Goal: Task Accomplishment & Management: Manage account settings

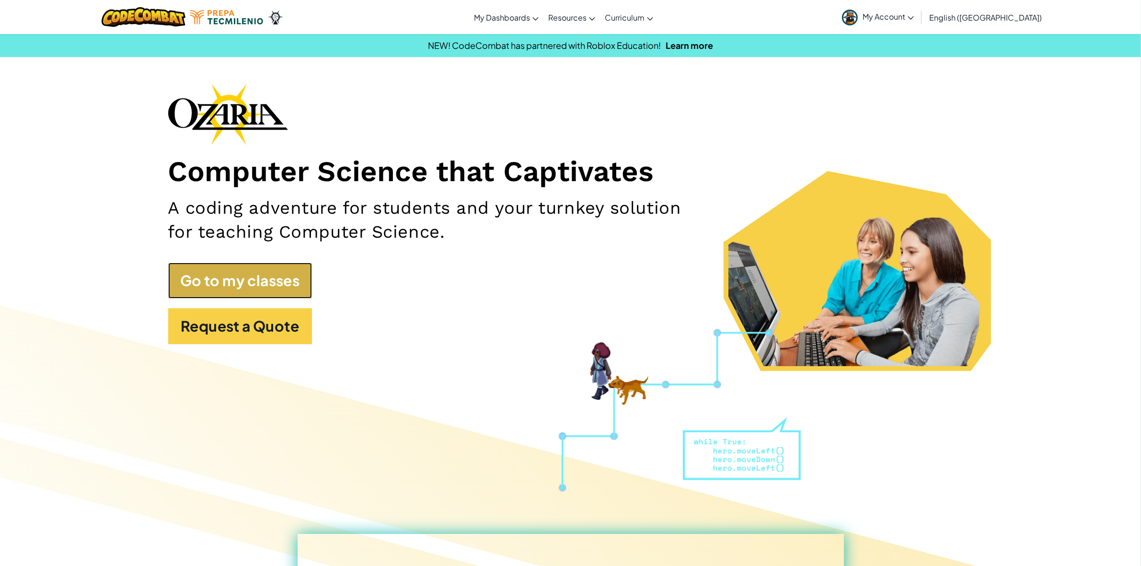
click at [266, 266] on link "Go to my classes" at bounding box center [240, 281] width 144 height 36
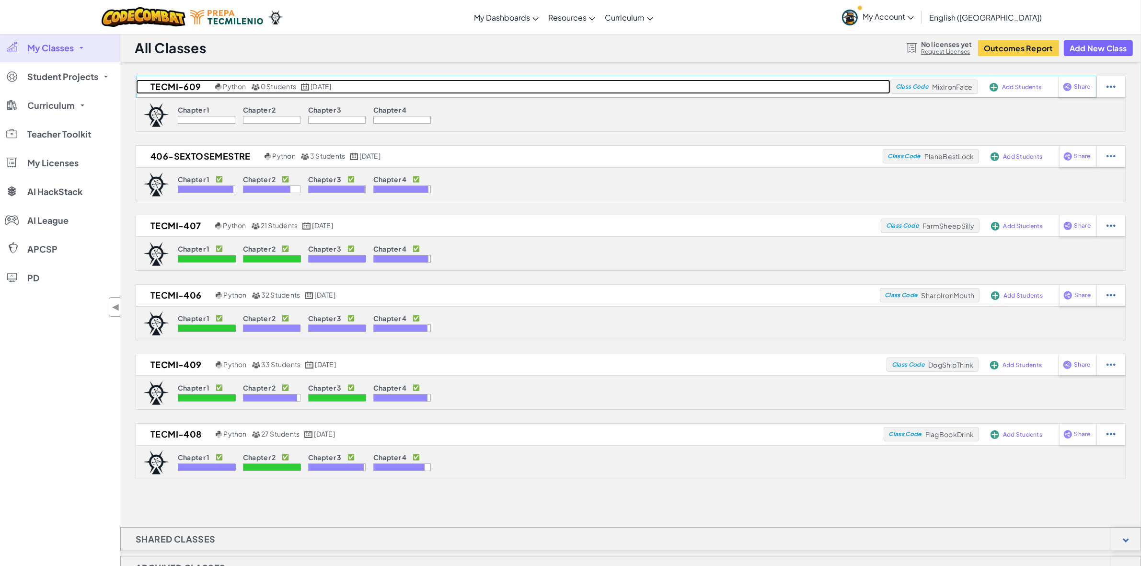
click at [162, 87] on h2 "Tecmi-609" at bounding box center [174, 87] width 77 height 14
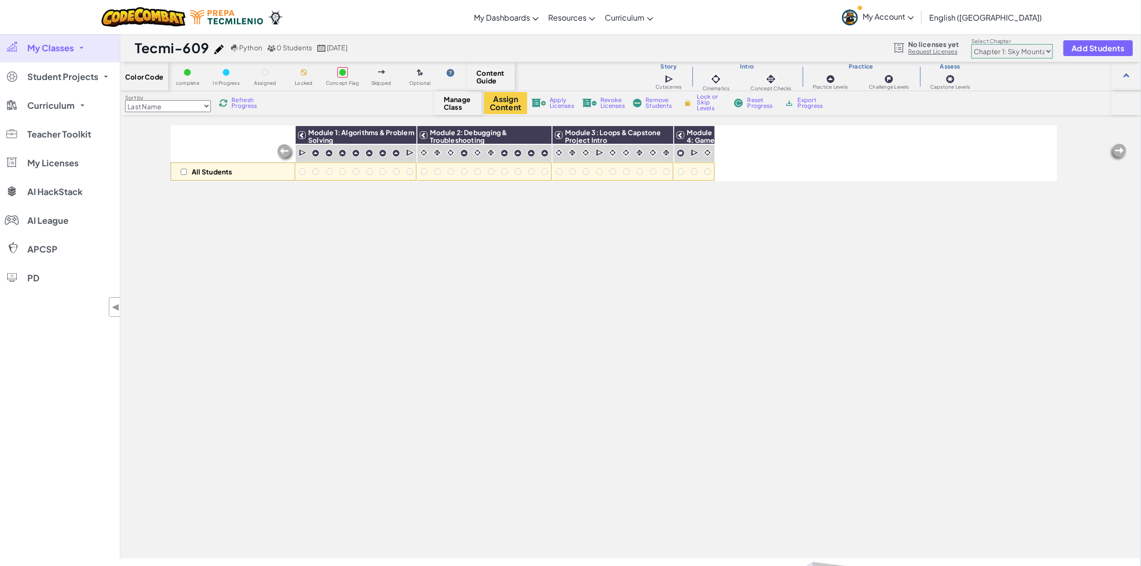
click at [446, 106] on span "Manage Class" at bounding box center [458, 102] width 28 height 15
click at [497, 100] on button "Assign Content" at bounding box center [505, 103] width 43 height 22
click at [184, 169] on input "checkbox" at bounding box center [184, 172] width 6 height 6
checkbox input "true"
click at [536, 135] on img at bounding box center [541, 135] width 17 height 14
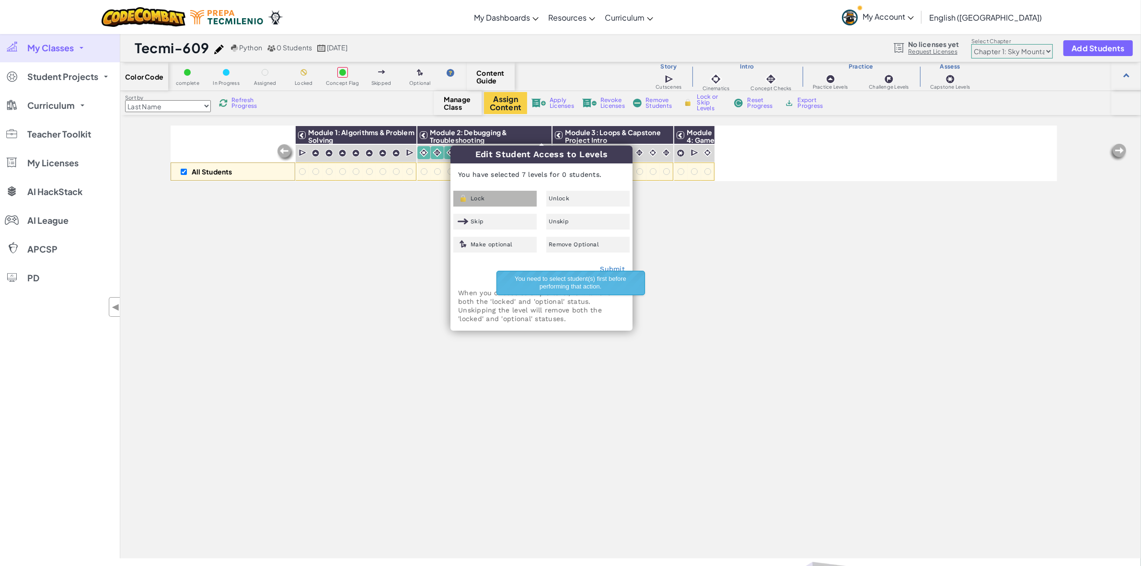
click at [490, 202] on div "Lock" at bounding box center [494, 199] width 83 height 16
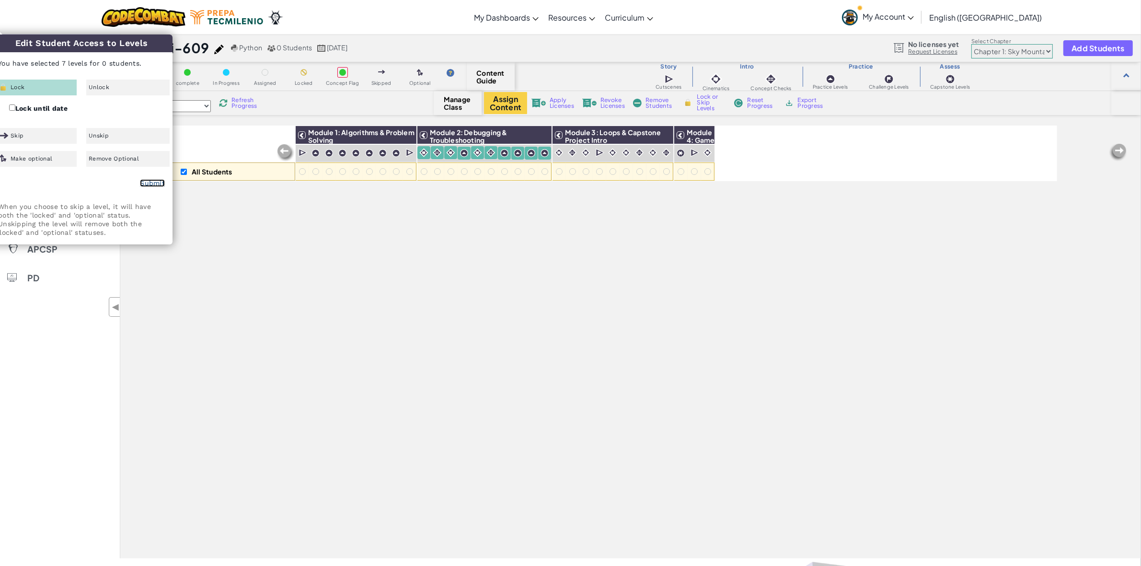
click at [147, 185] on link "Submit" at bounding box center [152, 183] width 25 height 8
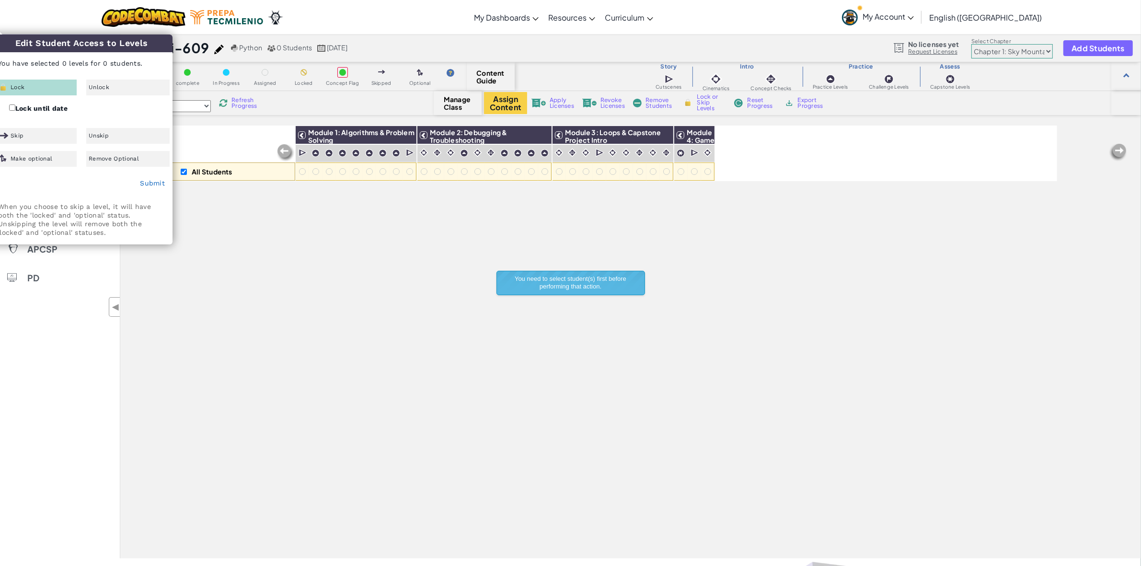
click at [617, 338] on div "All Students Module 1: Algorithms & Problem Solving Module 2: Debugging & Troub…" at bounding box center [614, 289] width 887 height 518
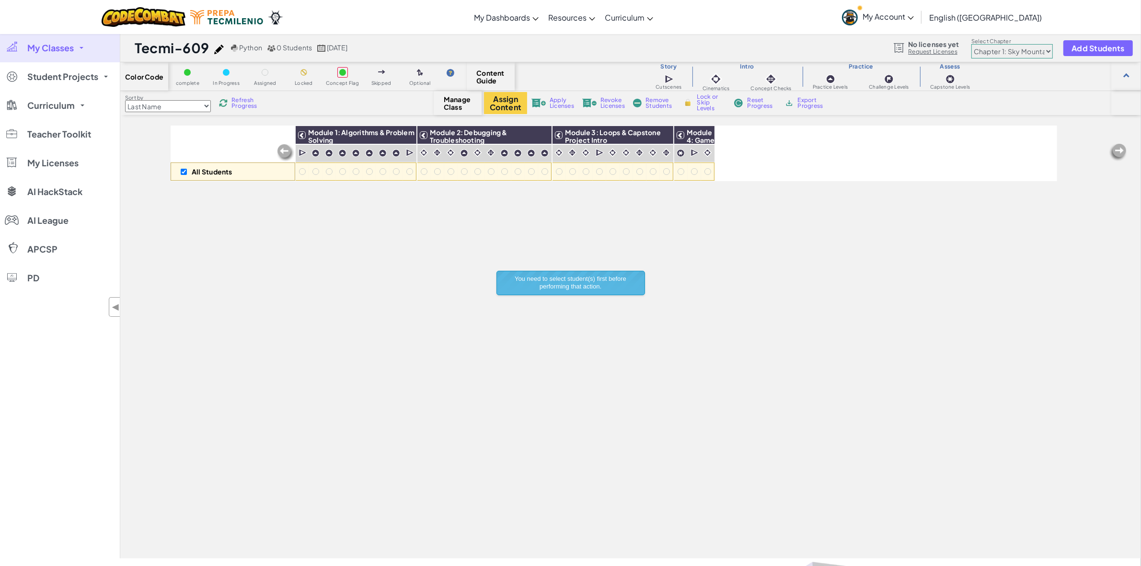
click at [266, 270] on div "All Students Module 1: Algorithms & Problem Solving Module 2: Debugging & Troub…" at bounding box center [614, 289] width 887 height 518
click at [252, 102] on span "Refresh Progress" at bounding box center [246, 103] width 30 height 12
click at [207, 104] on select "Last Name first Name Progress (High to Low) Progress (Low to Hight)" at bounding box center [168, 106] width 86 height 12
select select "first Name"
click at [125, 100] on select "Last Name first Name Progress (High to Low) Progress (Low to Hight)" at bounding box center [168, 106] width 86 height 12
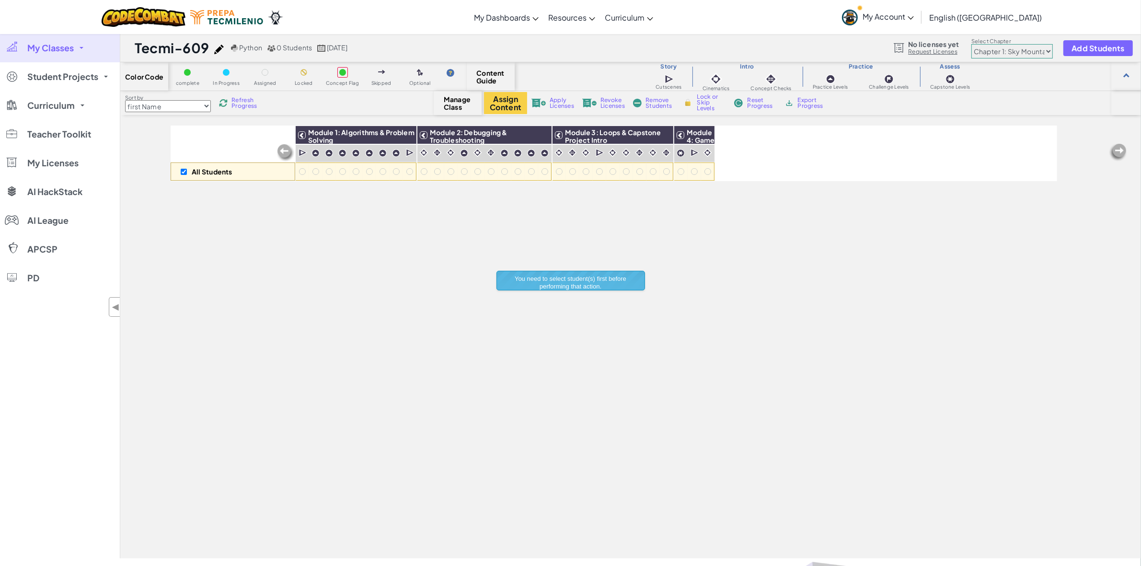
click at [72, 46] on span "My Classes" at bounding box center [50, 48] width 46 height 9
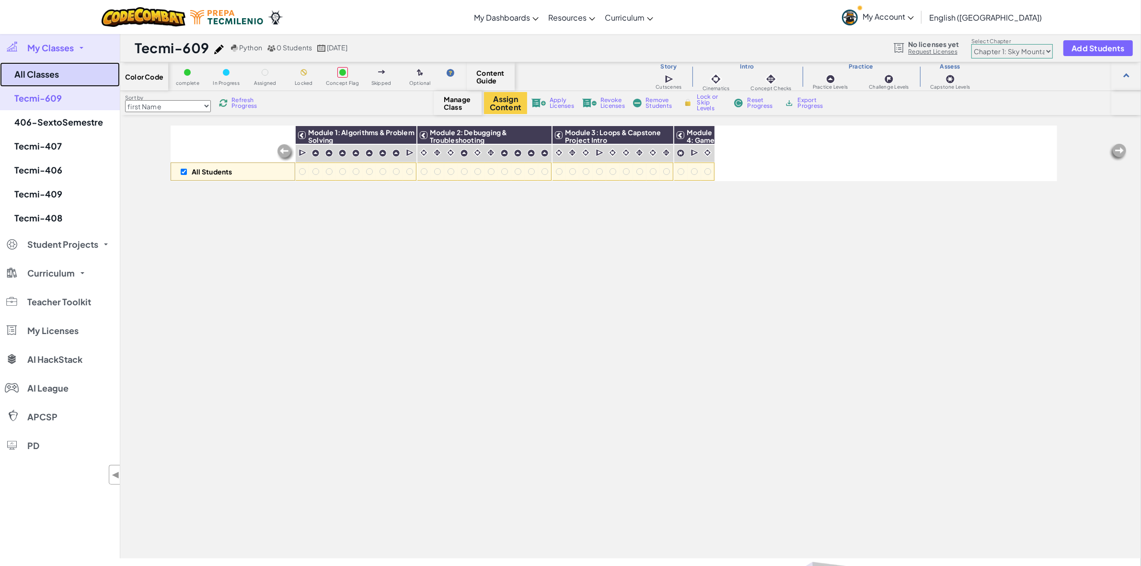
click at [63, 73] on link "All Classes" at bounding box center [60, 74] width 120 height 24
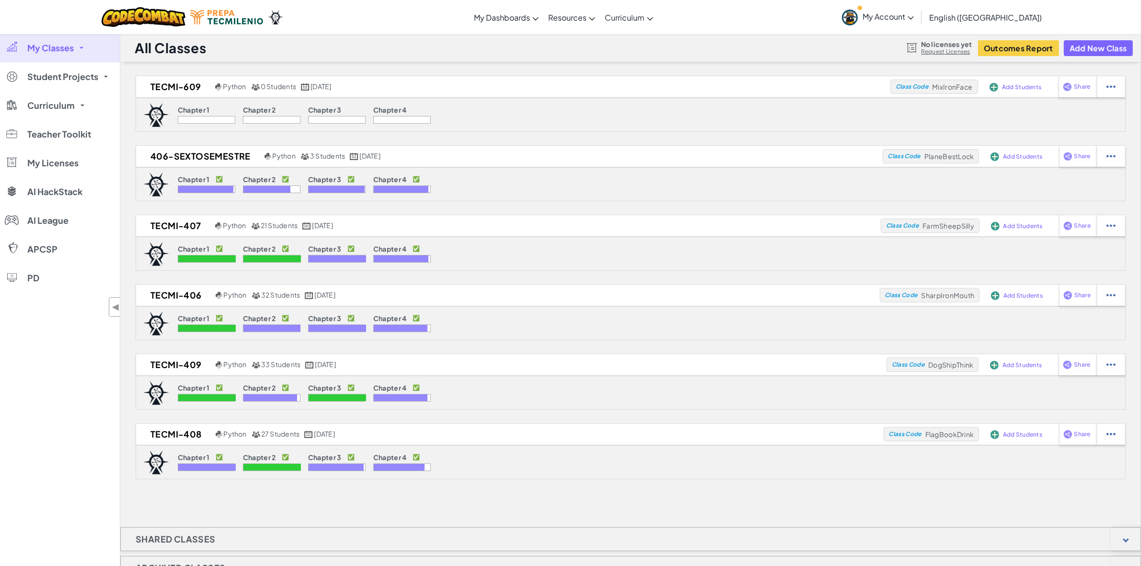
click at [197, 109] on p "Chapter 1" at bounding box center [194, 110] width 32 height 8
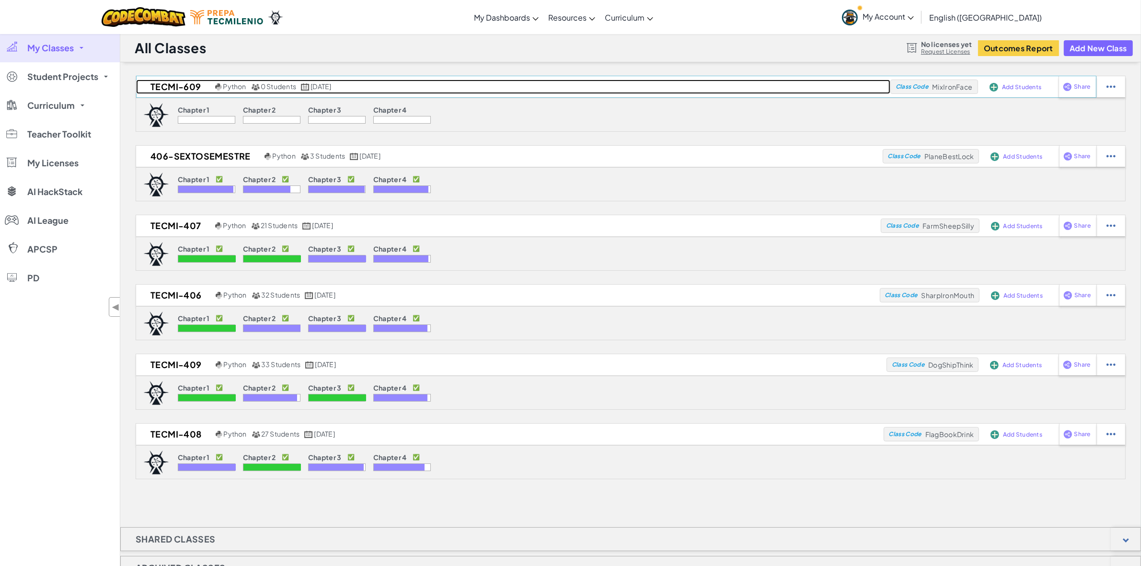
click at [182, 90] on h2 "Tecmi-609" at bounding box center [174, 87] width 77 height 14
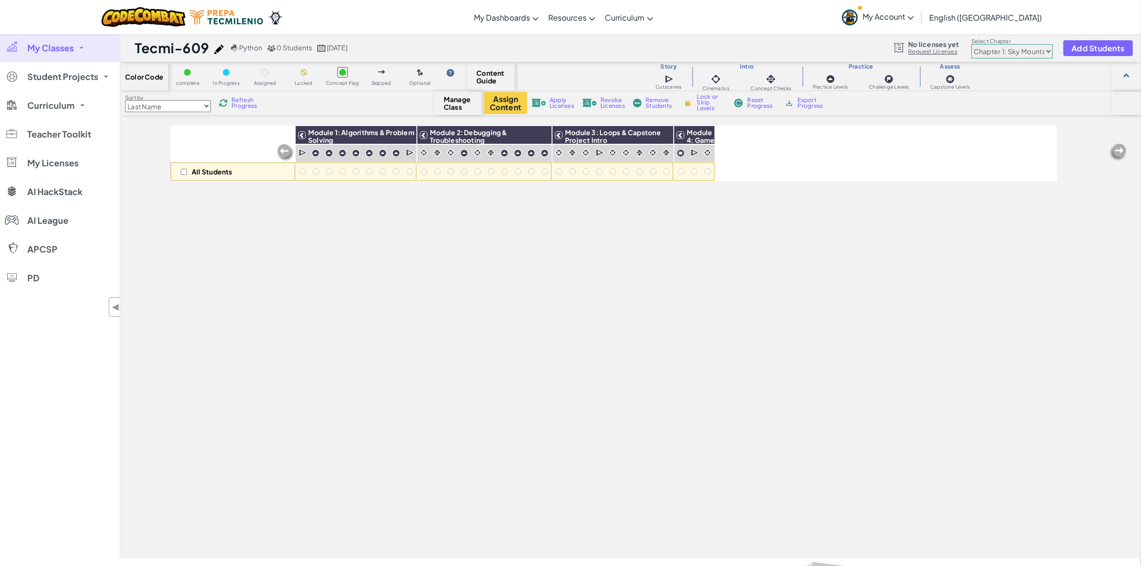
click at [70, 46] on span "My Classes" at bounding box center [50, 48] width 46 height 9
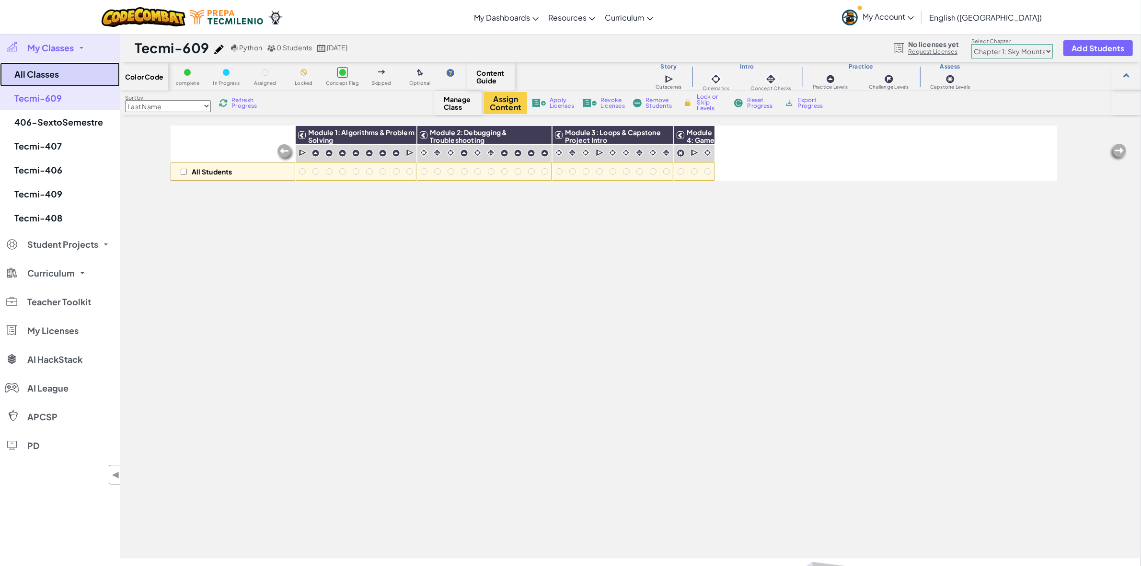
click at [71, 75] on link "All Classes" at bounding box center [60, 74] width 120 height 24
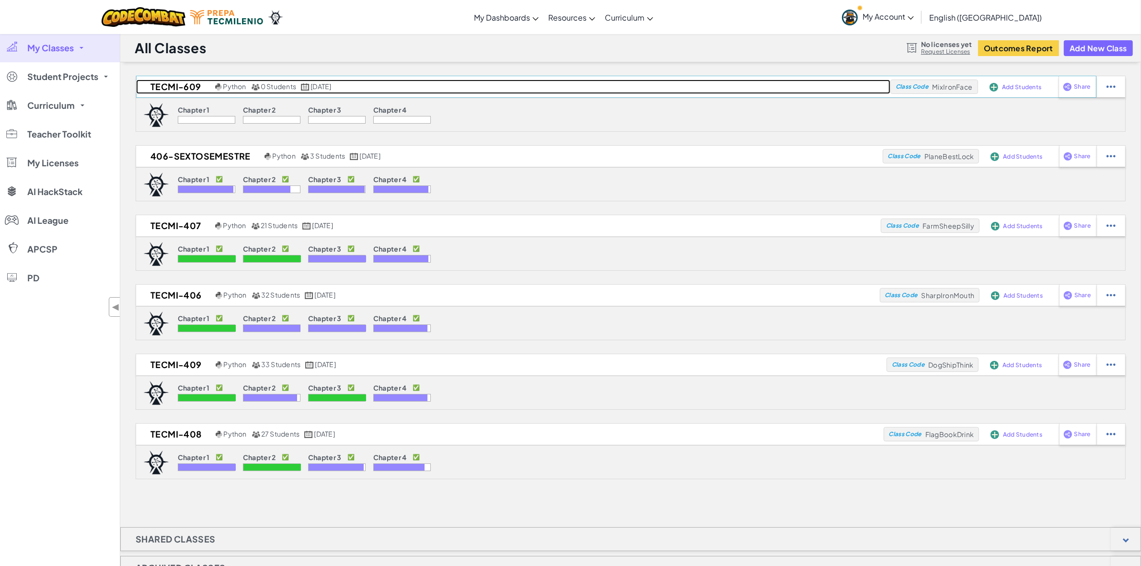
click at [262, 84] on span "0 Students" at bounding box center [278, 86] width 35 height 9
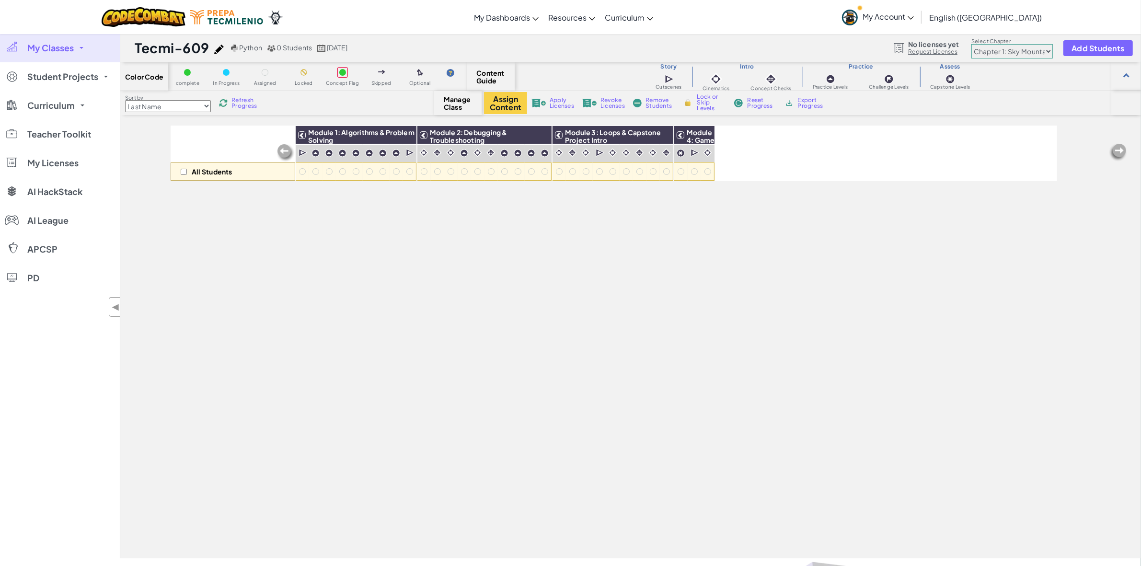
click at [1039, 50] on select "Chapter 1: Sky Mountain Chapter 2: The Moon Dancers Chapter 3: The Phoenix Land…" at bounding box center [1011, 51] width 81 height 14
click at [1041, 50] on select "Chapter 1: Sky Mountain Chapter 2: The Moon Dancers Chapter 3: The Phoenix Land…" at bounding box center [1011, 51] width 81 height 14
click at [183, 171] on input "checkbox" at bounding box center [184, 172] width 6 height 6
checkbox input "true"
click at [196, 106] on select "Last Name first Name Progress (High to Low) Progress (Low to Hight)" at bounding box center [168, 106] width 86 height 12
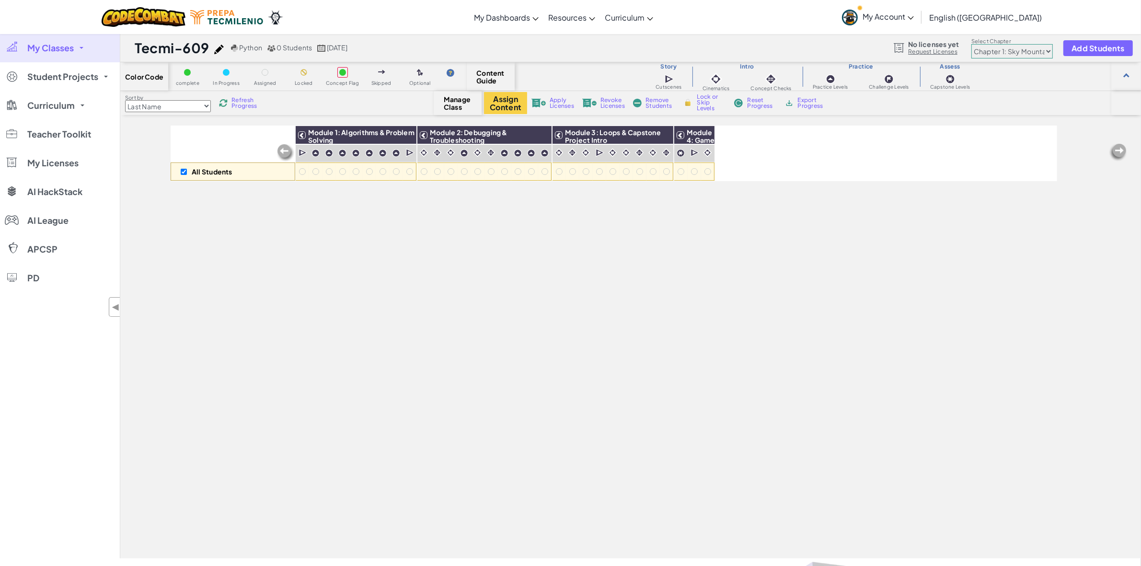
click at [240, 108] on span "Refresh Progress" at bounding box center [246, 103] width 30 height 12
click at [487, 76] on span "Content Guide" at bounding box center [490, 76] width 28 height 15
click at [221, 48] on img at bounding box center [219, 50] width 10 height 10
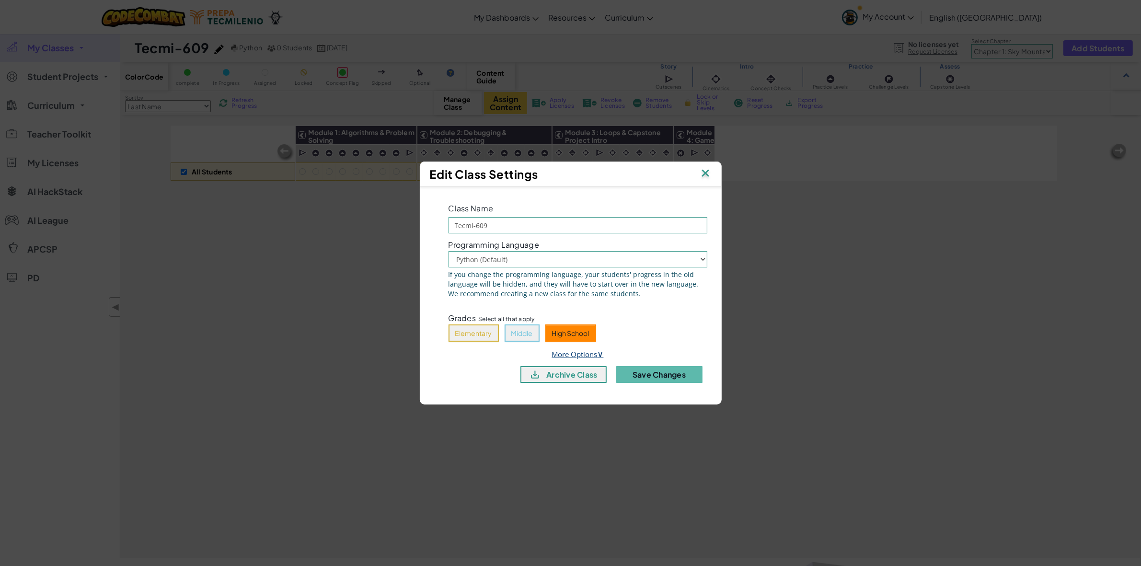
click at [602, 355] on span "∨" at bounding box center [601, 354] width 6 height 12
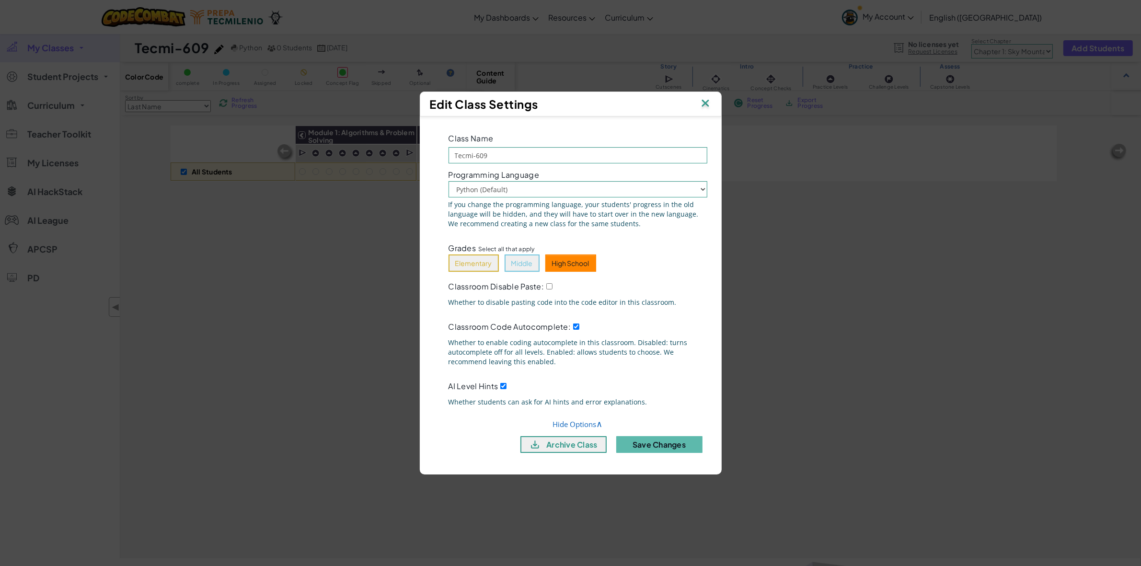
click at [709, 102] on img at bounding box center [705, 104] width 12 height 14
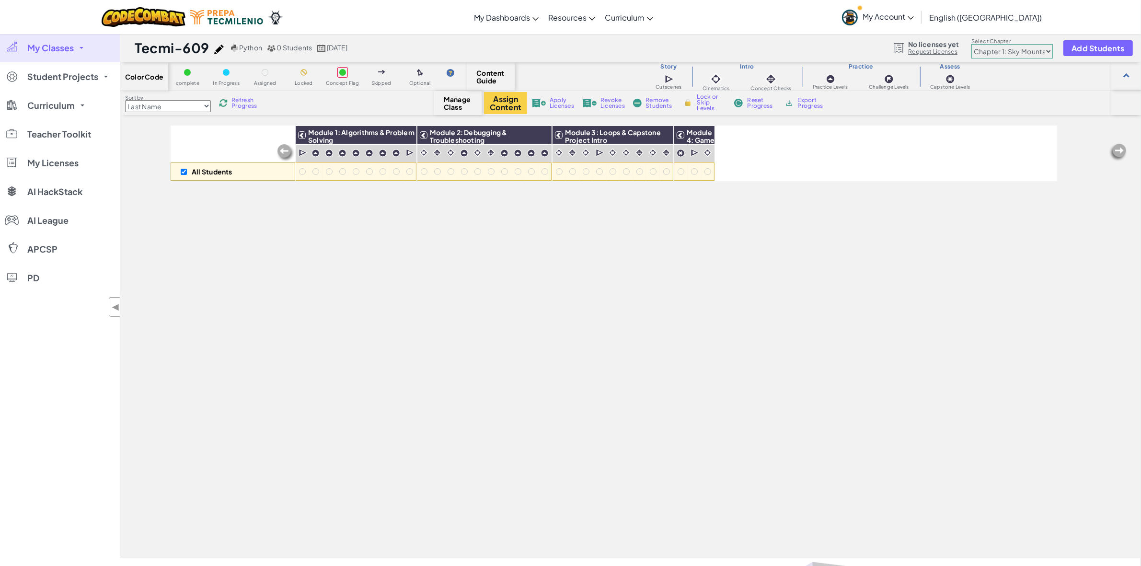
click at [74, 54] on link "My Classes" at bounding box center [60, 48] width 120 height 29
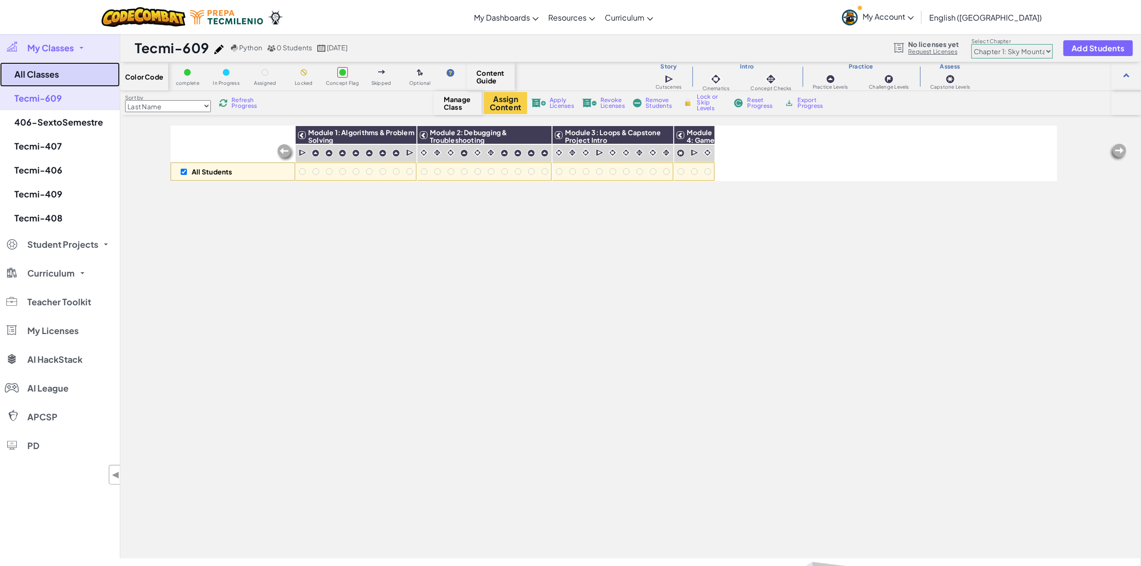
click at [55, 79] on link "All Classes" at bounding box center [60, 74] width 120 height 24
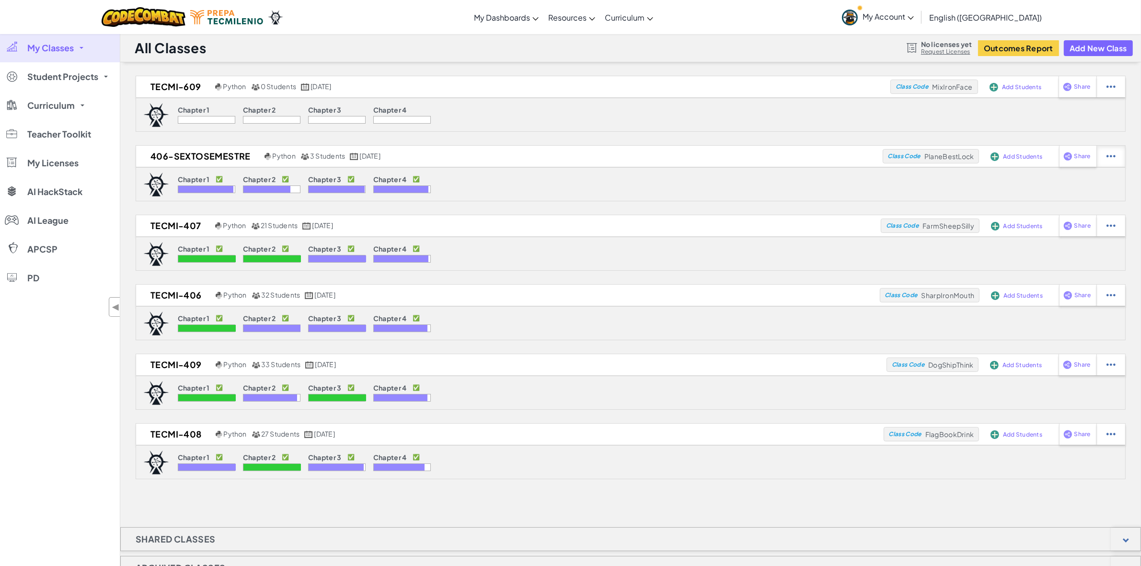
click at [1112, 91] on img at bounding box center [1110, 86] width 9 height 9
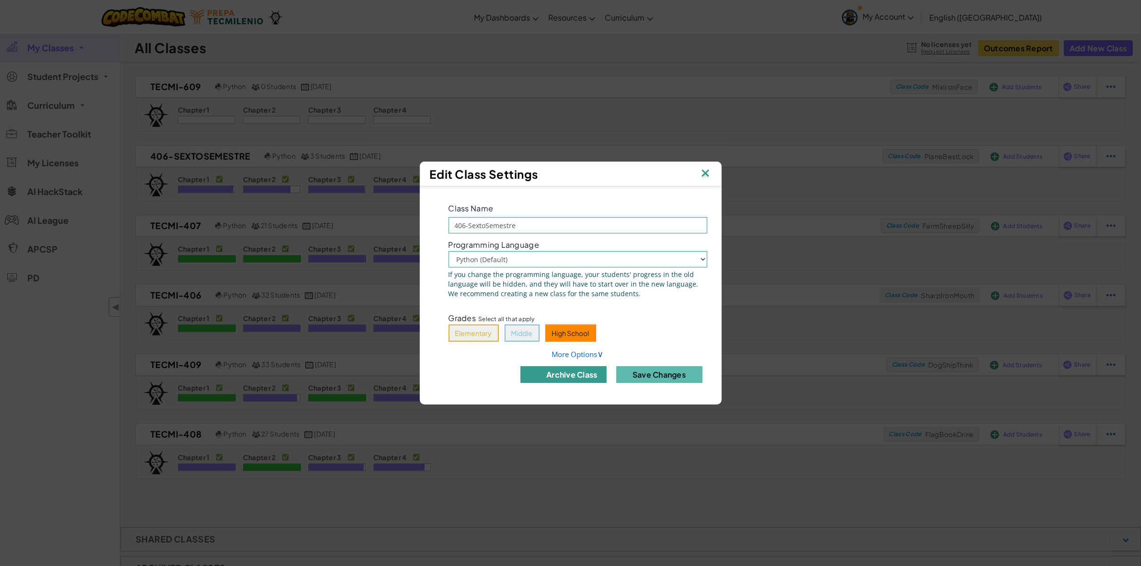
click at [585, 379] on button "archive class" at bounding box center [563, 374] width 86 height 17
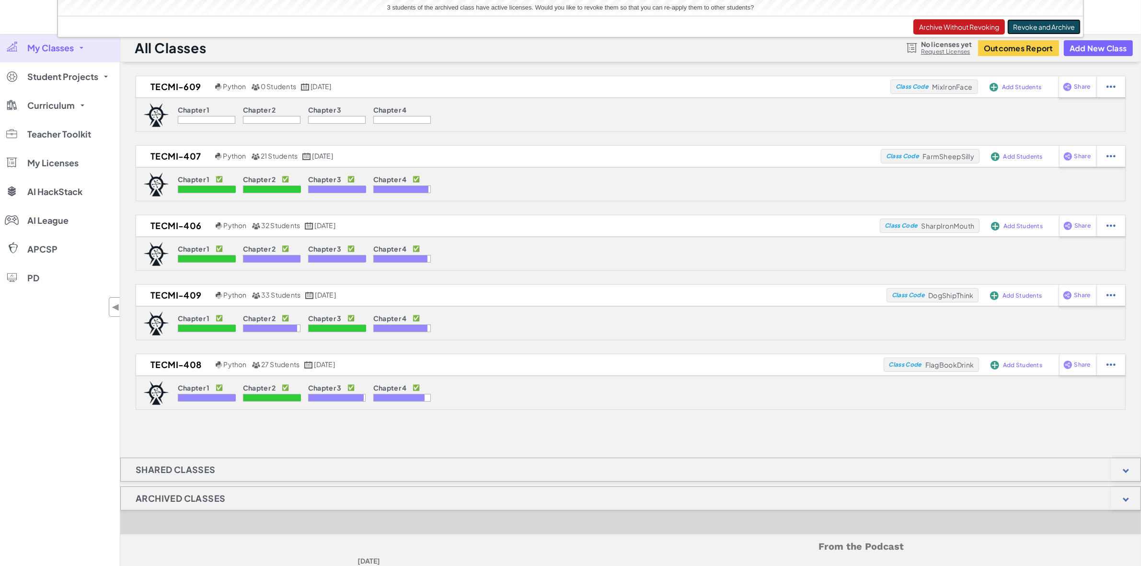
click at [1033, 28] on button "Revoke and Archive" at bounding box center [1043, 26] width 73 height 15
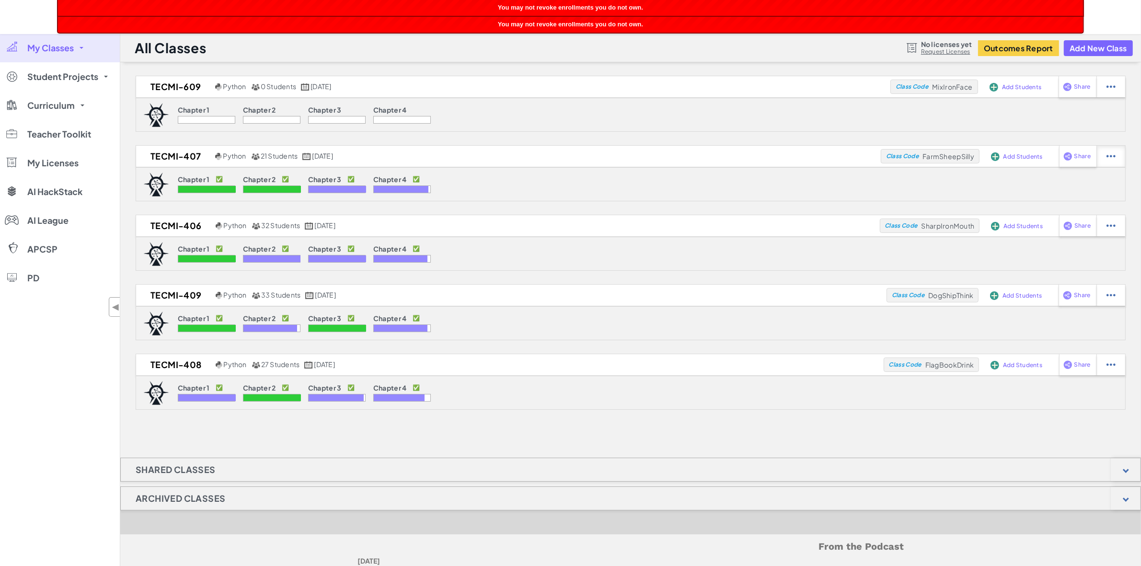
click at [1114, 91] on img at bounding box center [1110, 86] width 9 height 9
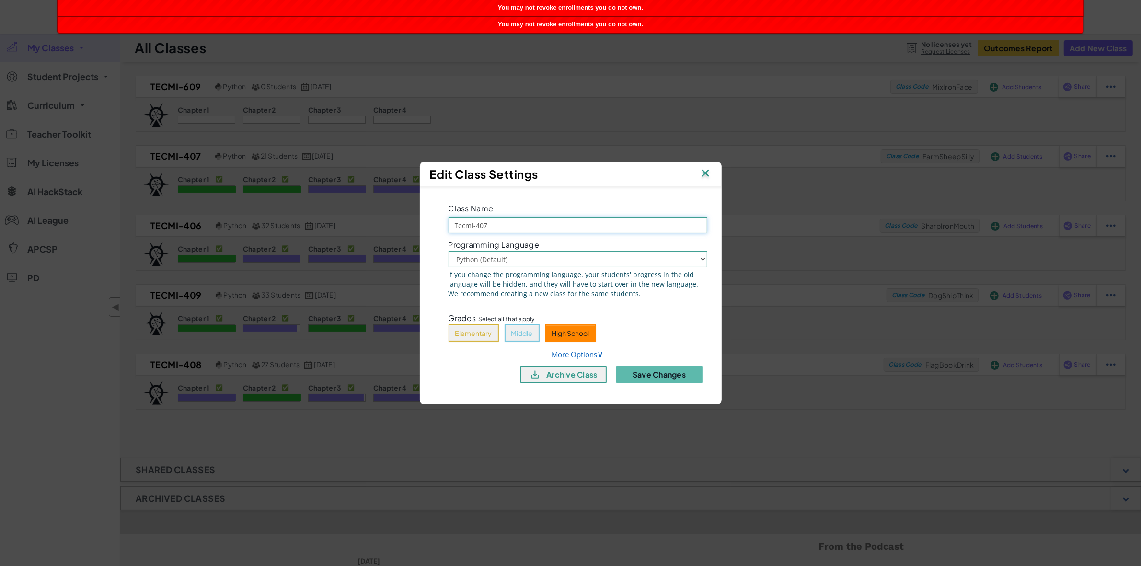
click at [691, 228] on input "Tecmi-407" at bounding box center [578, 225] width 259 height 16
click at [681, 210] on div "Class Name Tecmi-407" at bounding box center [577, 217] width 273 height 33
click at [598, 375] on button "archive class" at bounding box center [563, 374] width 86 height 17
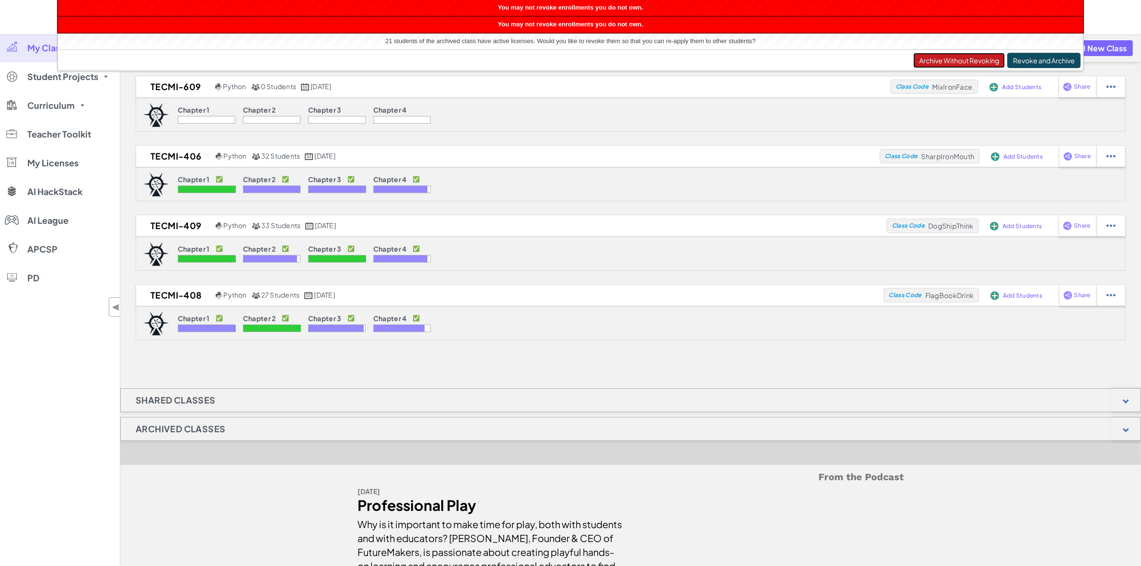
click at [985, 63] on button "Archive Without Revoking" at bounding box center [959, 60] width 92 height 15
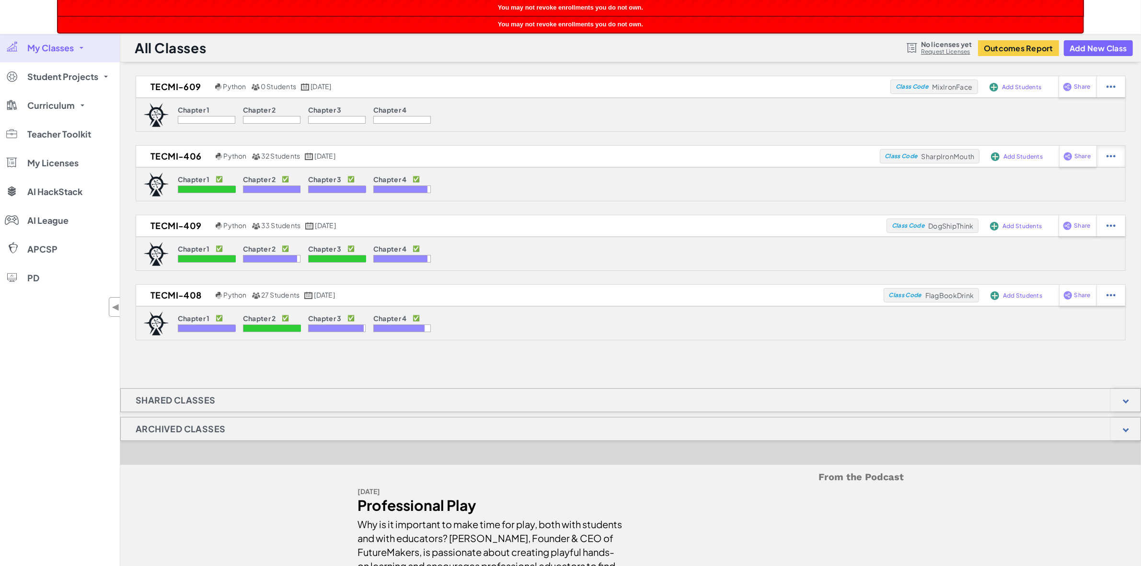
click at [1113, 91] on img at bounding box center [1110, 86] width 9 height 9
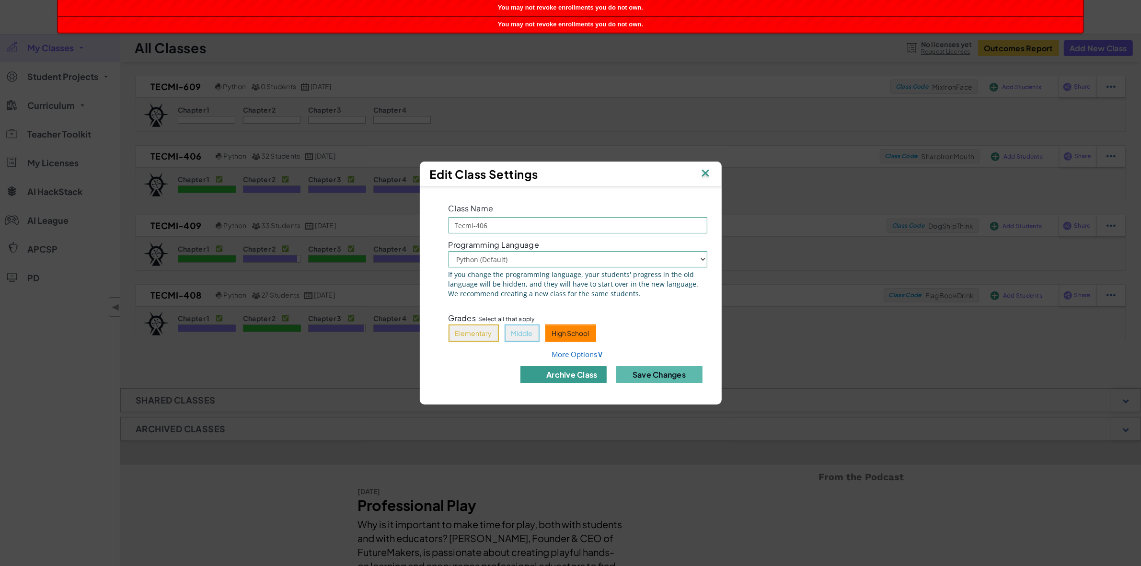
click at [584, 373] on button "archive class" at bounding box center [563, 374] width 86 height 17
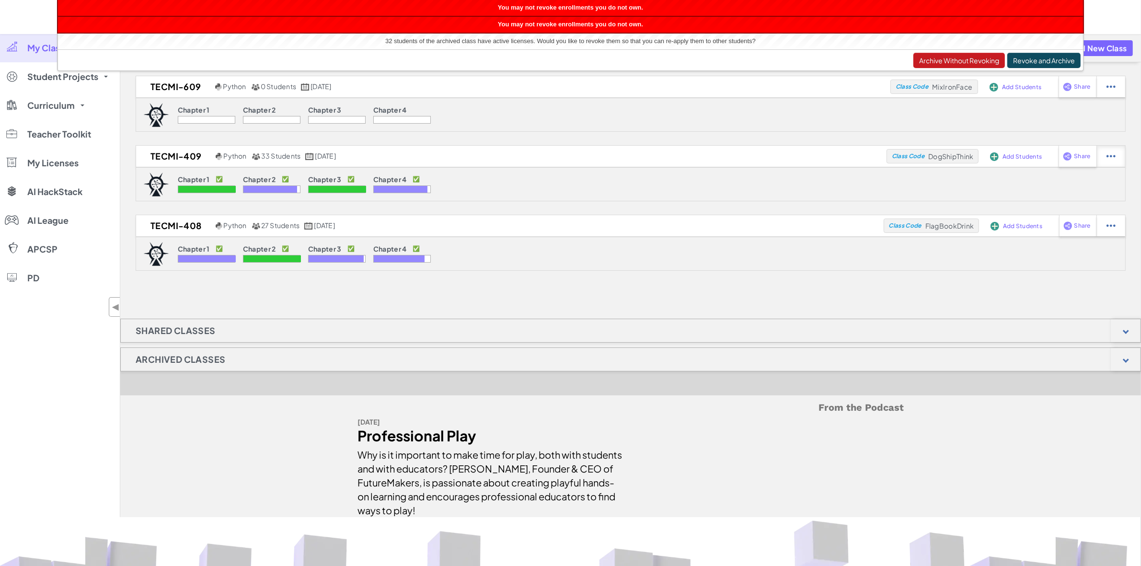
click at [1120, 97] on div at bounding box center [1110, 86] width 29 height 21
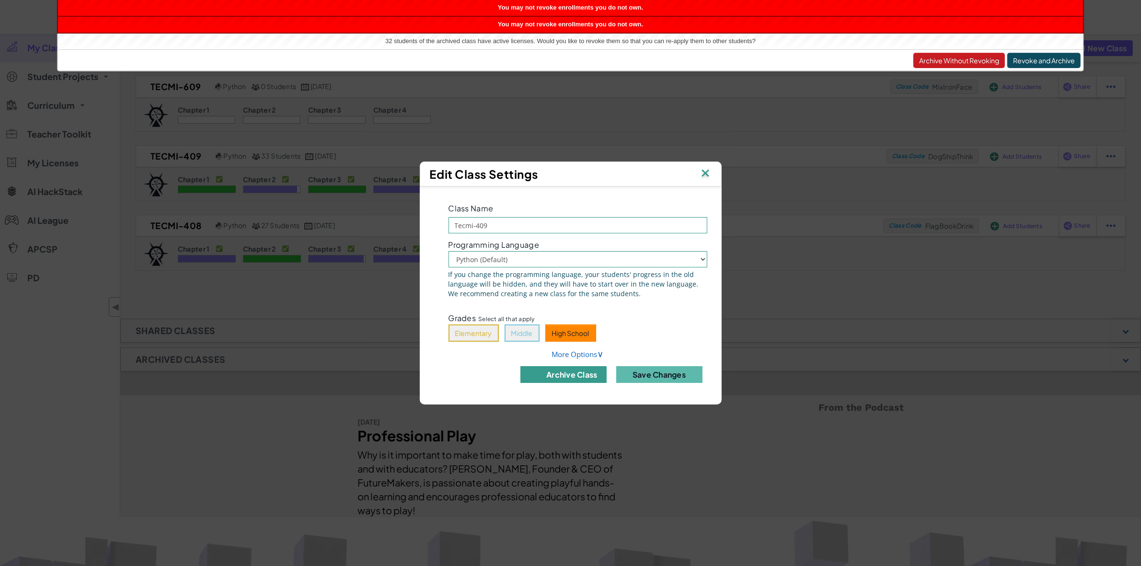
click at [578, 372] on button "archive class" at bounding box center [563, 374] width 86 height 17
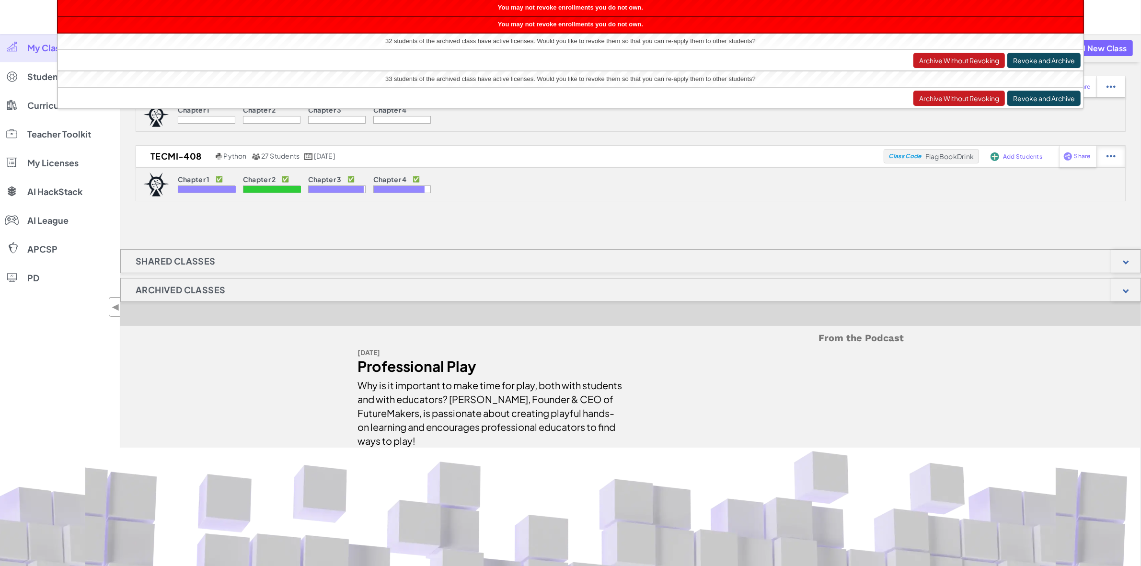
click at [1116, 97] on div at bounding box center [1110, 86] width 29 height 21
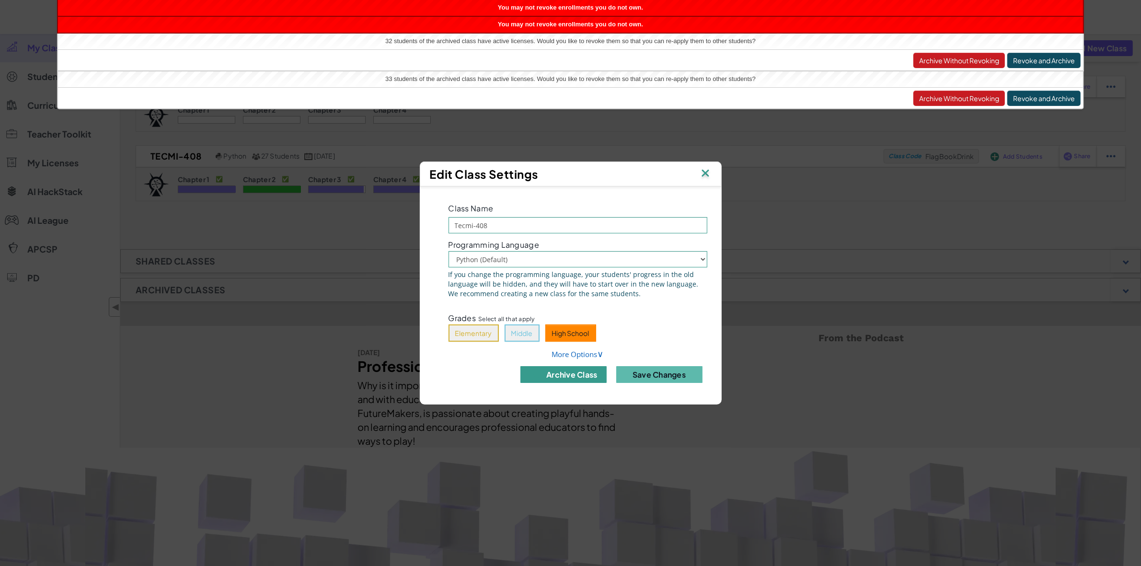
click at [594, 370] on button "archive class" at bounding box center [563, 374] width 86 height 17
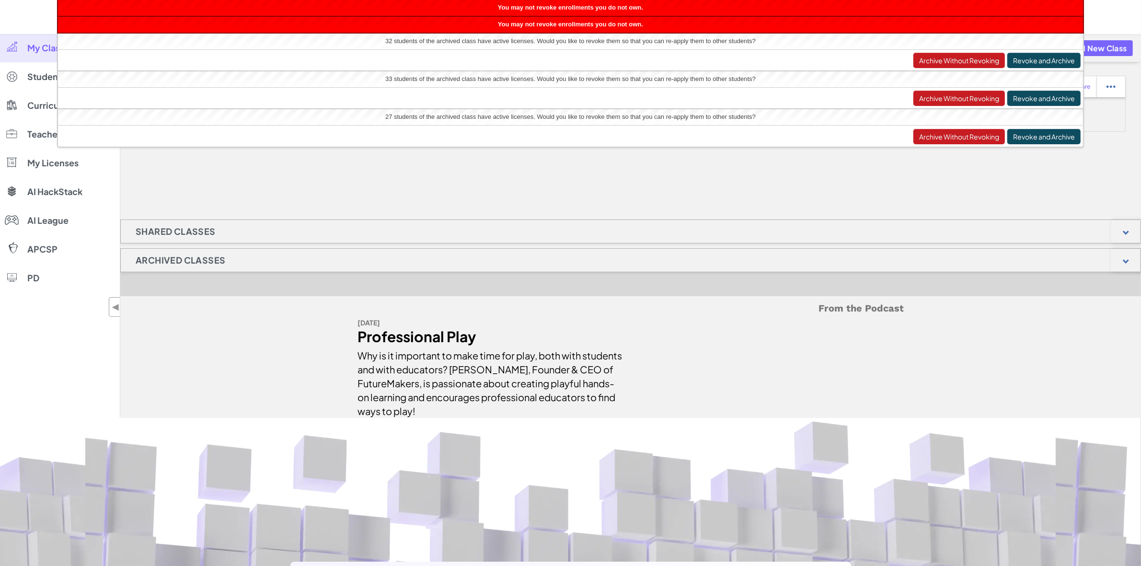
click at [308, 226] on div "Shared Classes" at bounding box center [630, 231] width 1021 height 24
click at [25, 42] on link "My Classes" at bounding box center [60, 48] width 120 height 29
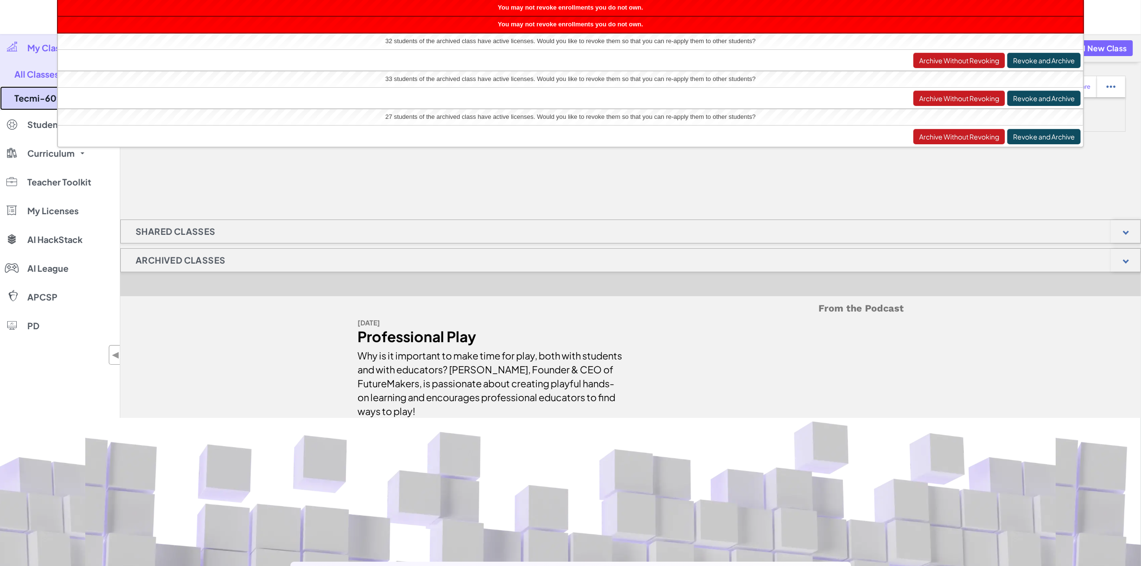
click at [37, 94] on link "Tecmi-609" at bounding box center [60, 98] width 120 height 24
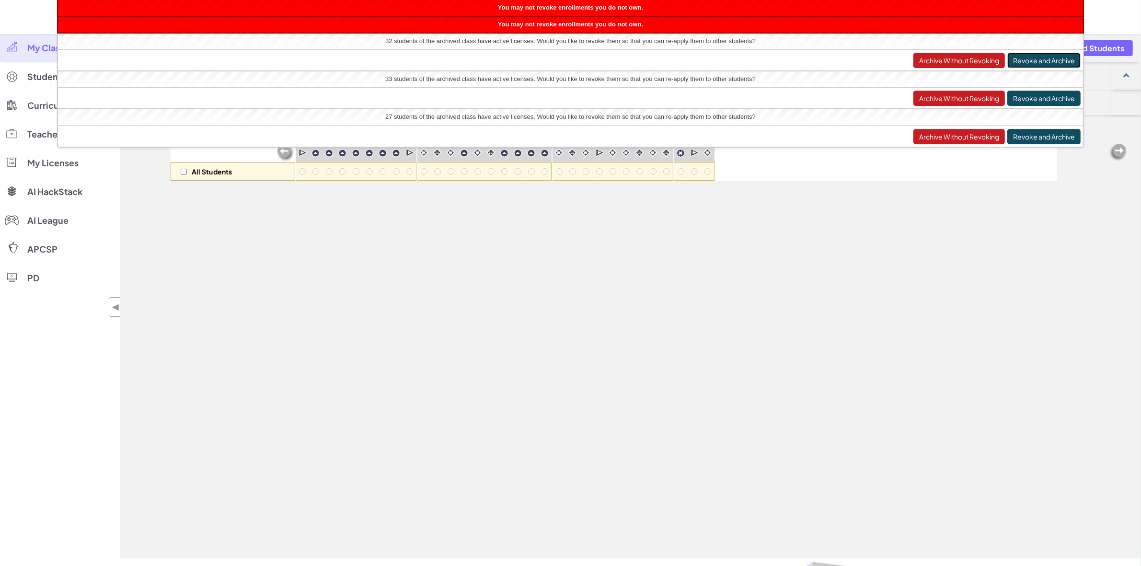
click at [1029, 58] on button "Revoke and Archive" at bounding box center [1043, 60] width 73 height 15
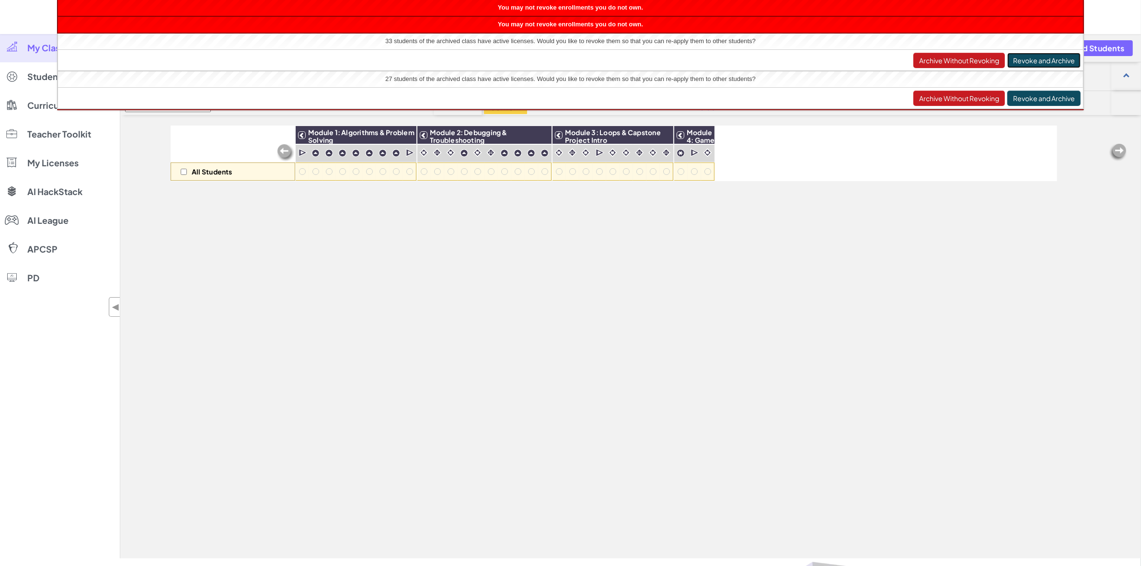
click at [1031, 58] on button "Revoke and Archive" at bounding box center [1043, 60] width 73 height 15
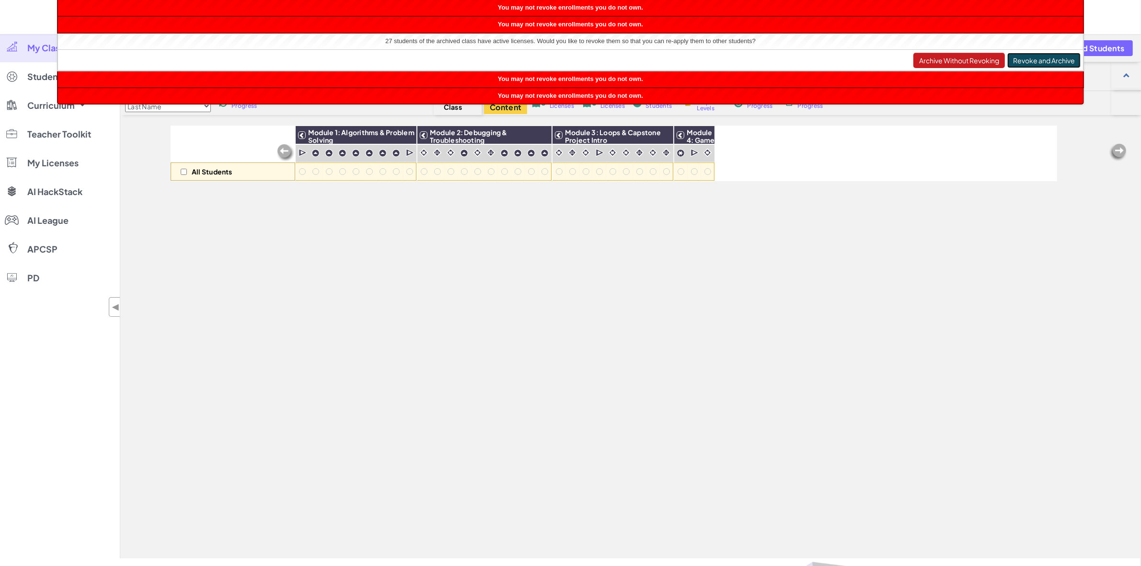
click at [1038, 57] on button "Revoke and Archive" at bounding box center [1043, 60] width 73 height 15
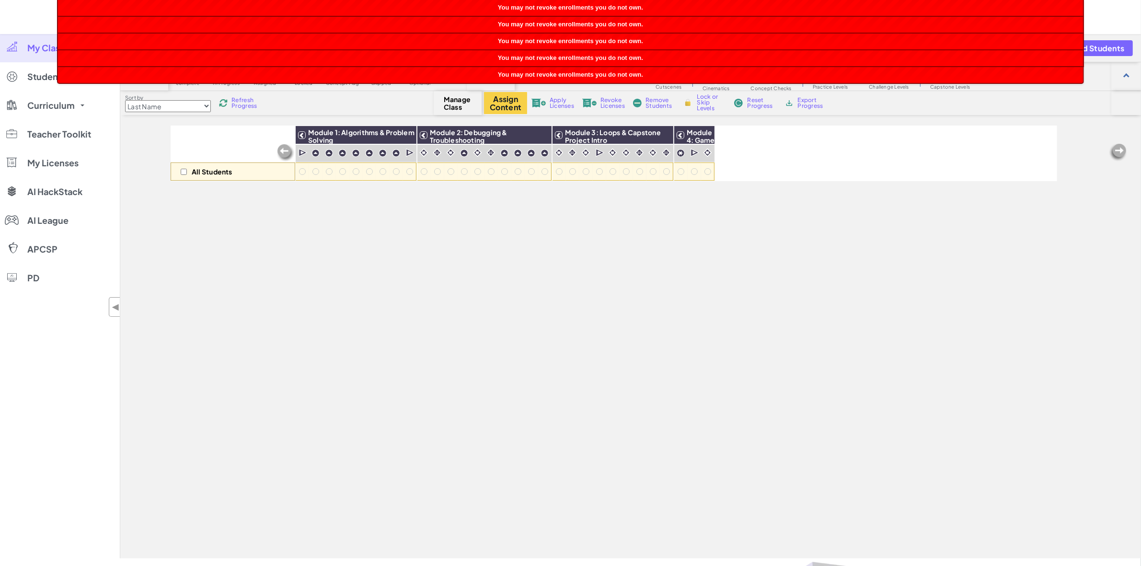
click at [509, 323] on div "All Students Module 1: Algorithms & Problem Solving Module 2: Debugging & Troub…" at bounding box center [614, 289] width 887 height 518
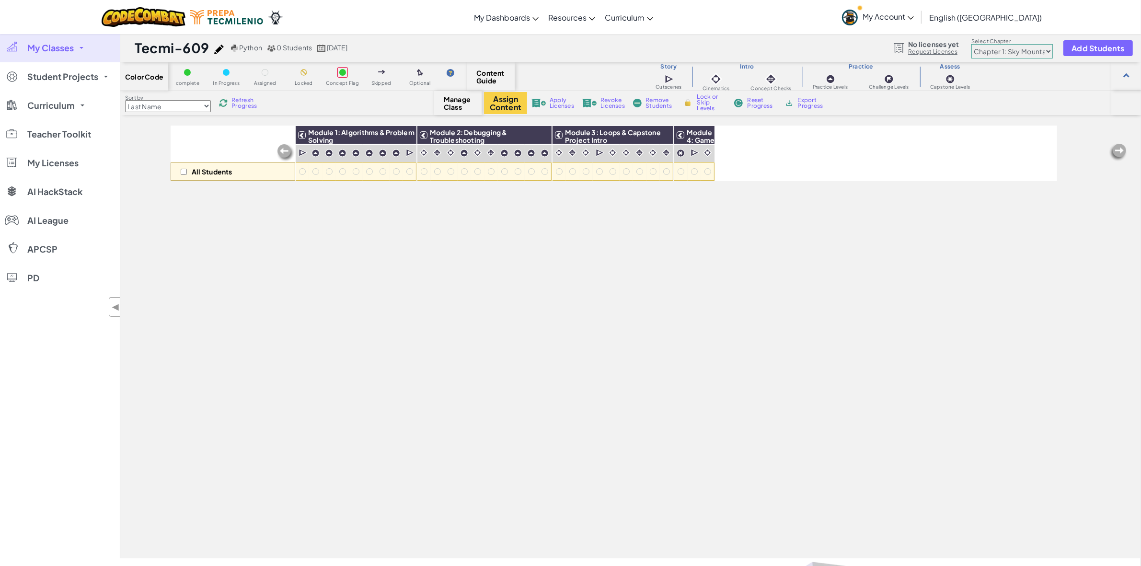
click at [919, 18] on link "My Account" at bounding box center [877, 17] width 81 height 30
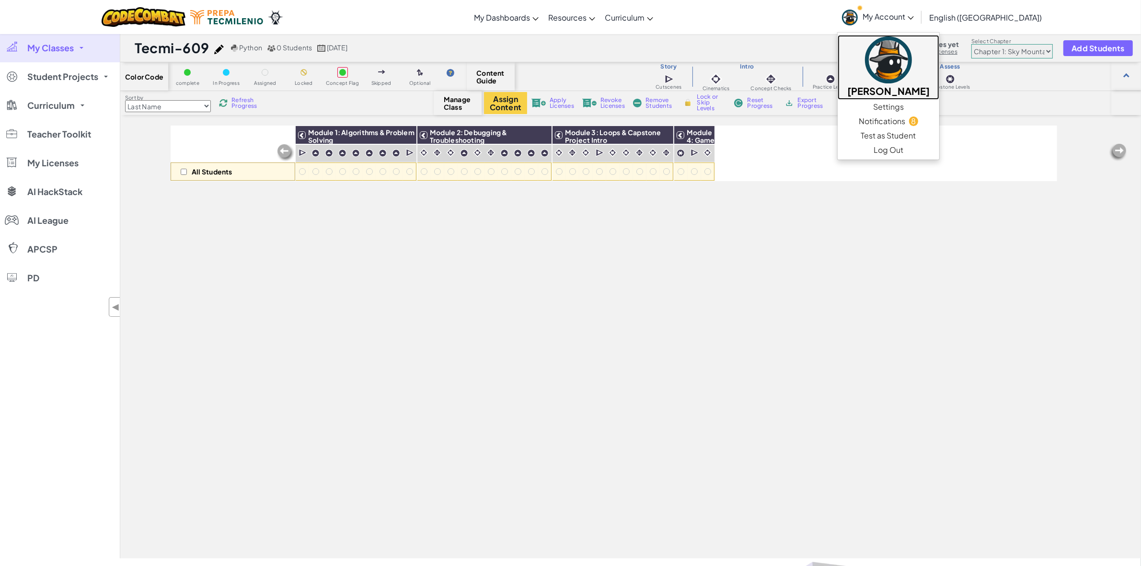
click at [930, 84] on h5 "[PERSON_NAME]" at bounding box center [888, 90] width 82 height 15
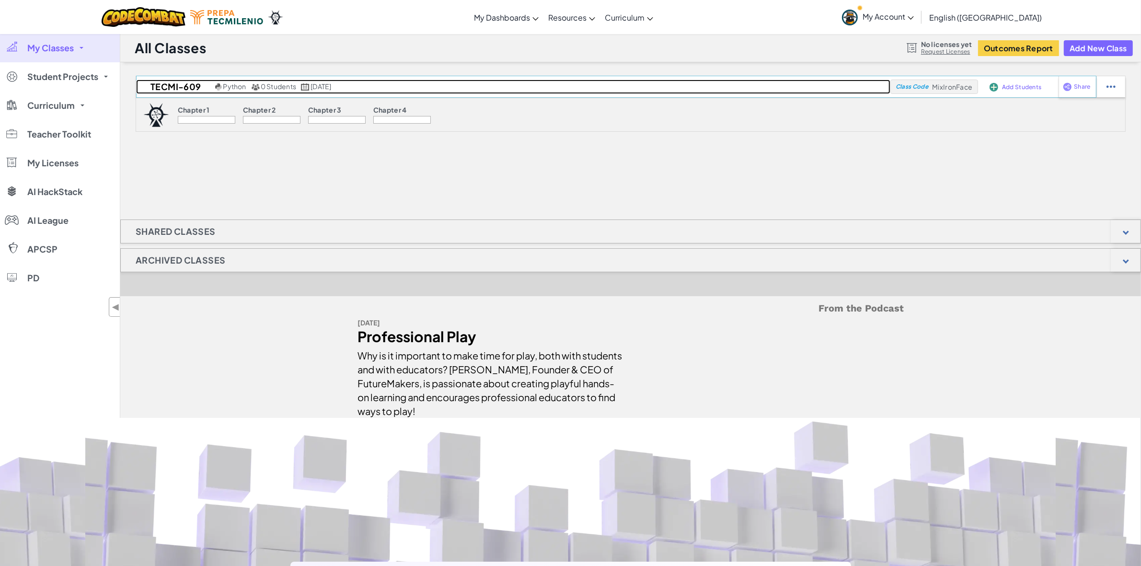
click at [164, 87] on h2 "Tecmi-609" at bounding box center [174, 87] width 77 height 14
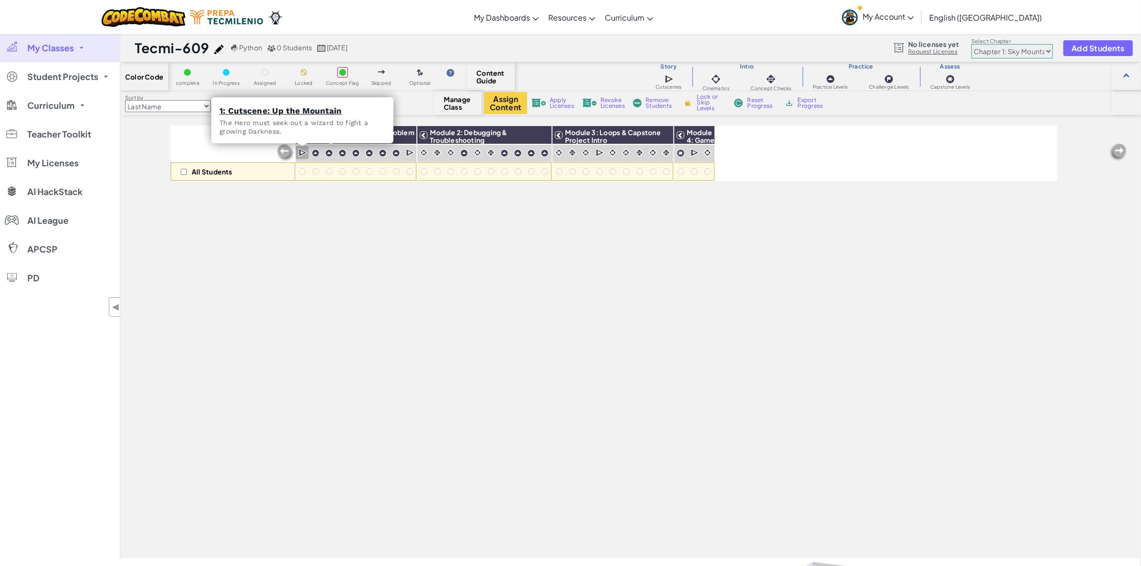
click at [305, 153] on img at bounding box center [303, 153] width 9 height 10
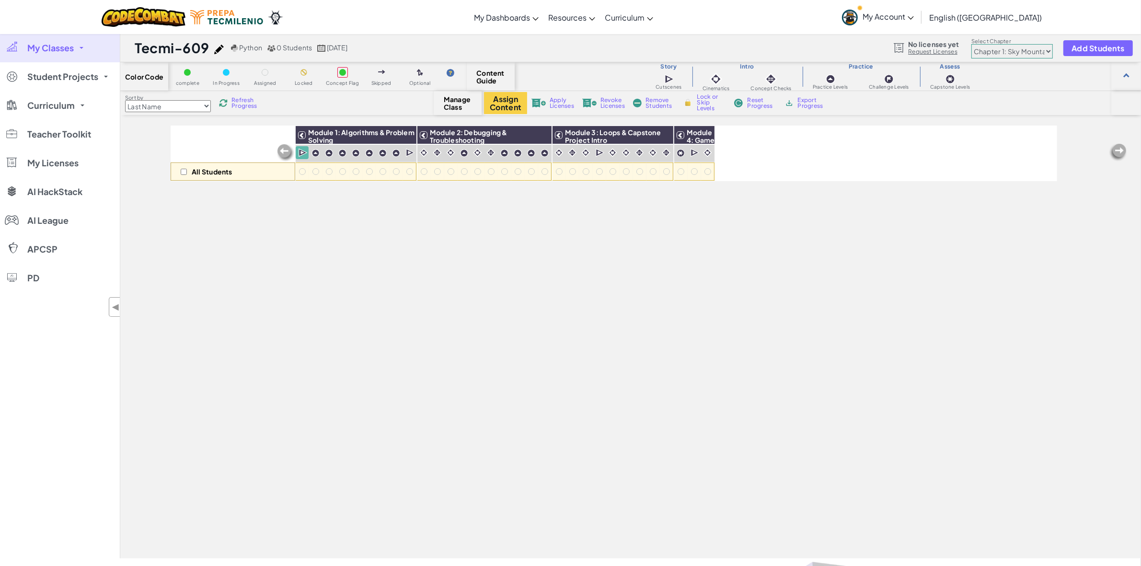
click at [236, 47] on img at bounding box center [234, 48] width 7 height 7
click at [931, 51] on link "Request Licenses" at bounding box center [933, 52] width 51 height 8
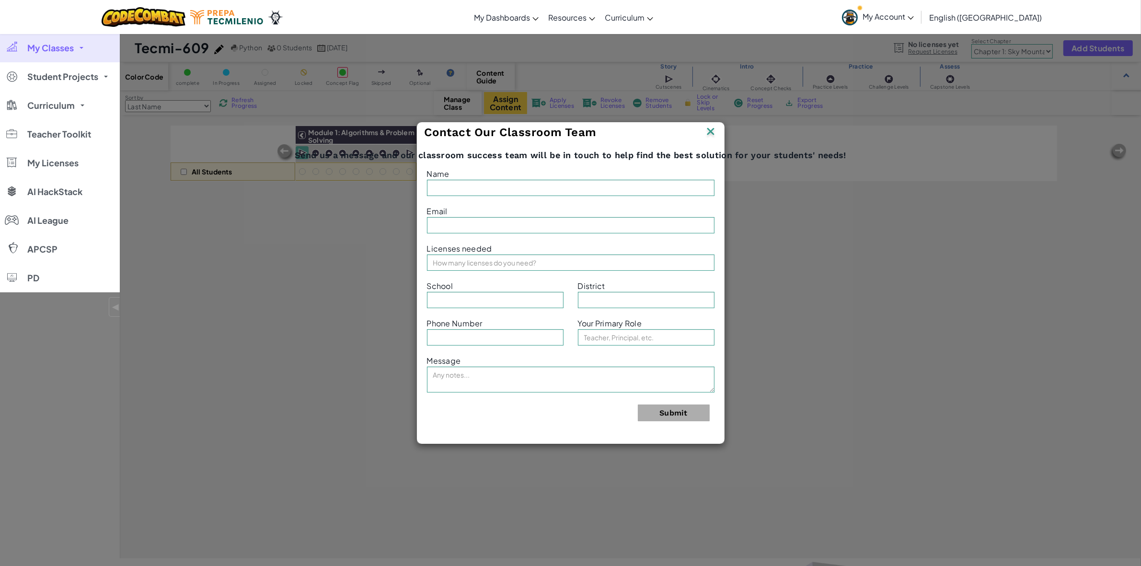
type input "Chavarría Fernández"
type input "jorge.chavarria@tecmilenio.mx"
type input "Ciudad Juárez"
type input "Teacher"
click at [716, 137] on img at bounding box center [710, 132] width 12 height 14
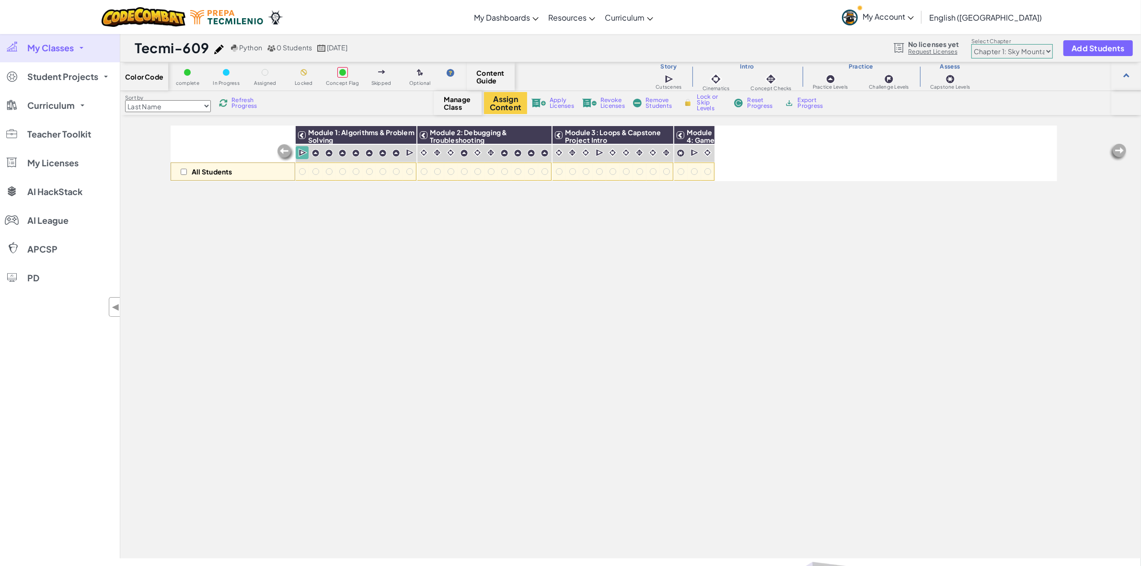
click at [945, 54] on link "Request Licenses" at bounding box center [933, 52] width 51 height 8
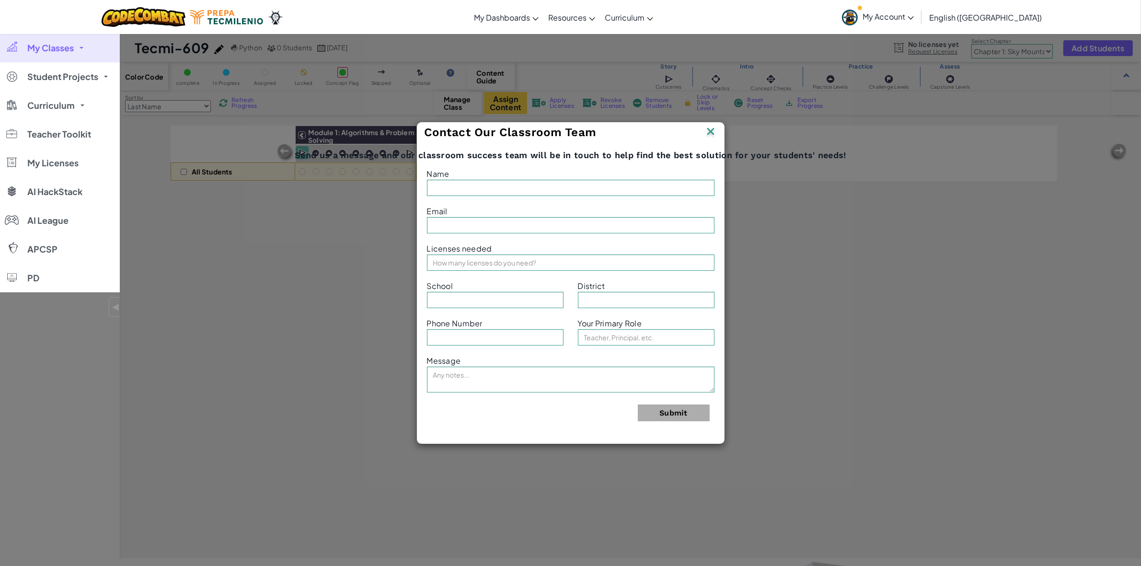
type input "Chavarría Fernández"
type input "jorge.chavarria@tecmilenio.mx"
type input "Ciudad Juárez"
type input "Teacher"
click at [705, 132] on img at bounding box center [710, 132] width 12 height 14
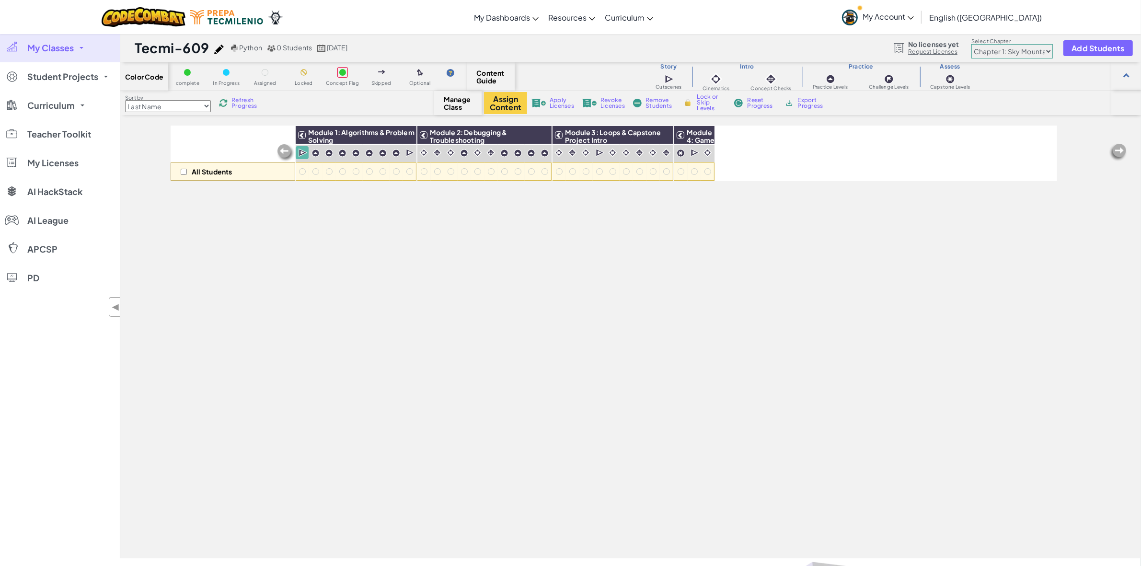
click at [1044, 51] on select "Chapter 1: Sky Mountain Chapter 2: The Moon Dancers Chapter 3: The Phoenix Land…" at bounding box center [1011, 51] width 81 height 14
click at [1043, 53] on select "Chapter 1: Sky Mountain Chapter 2: The Moon Dancers Chapter 3: The Phoenix Land…" at bounding box center [1011, 51] width 81 height 14
click at [1083, 48] on span "Add Students" at bounding box center [1097, 48] width 53 height 8
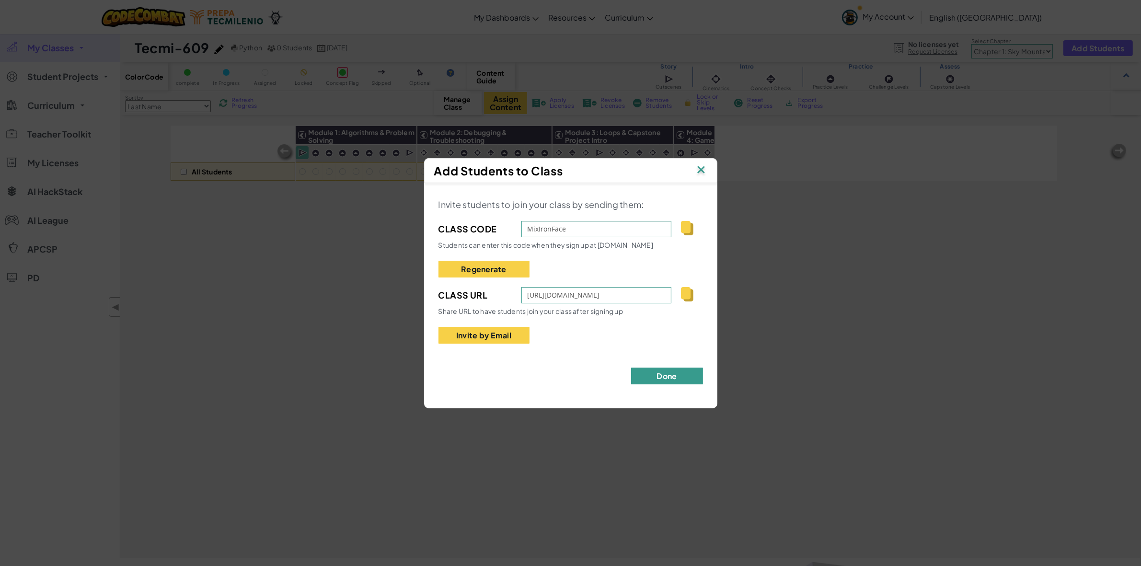
click at [656, 369] on button "Done" at bounding box center [667, 376] width 72 height 17
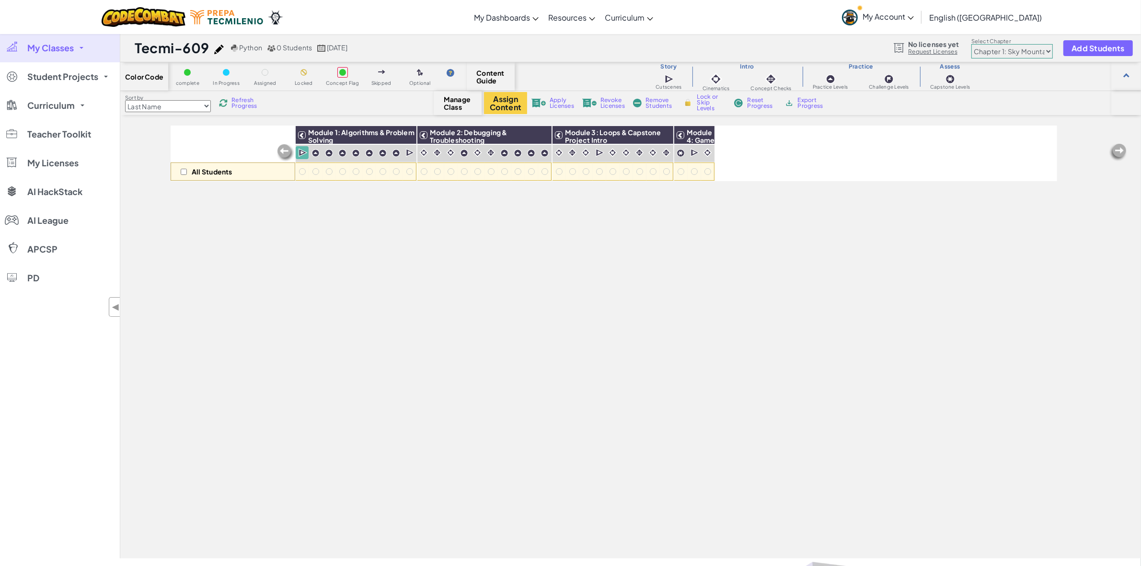
click at [283, 155] on img at bounding box center [285, 152] width 19 height 19
